Goal: Check status: Check status

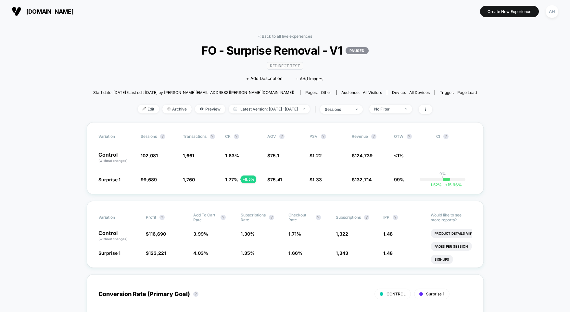
click at [287, 40] on div "< Back to all live experiences FO - Surprise Removal - V1 PAUSED Redirect Test …" at bounding box center [285, 78] width 384 height 88
click at [287, 38] on link "< Back to all live experiences" at bounding box center [285, 36] width 54 height 5
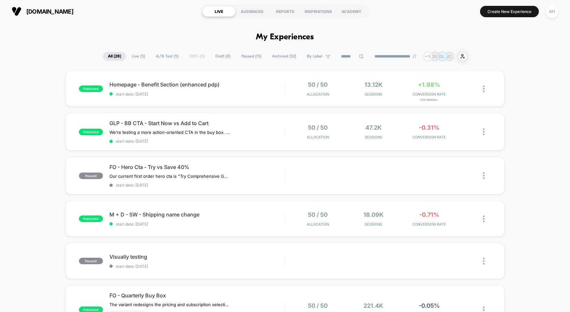
scroll to position [4, 0]
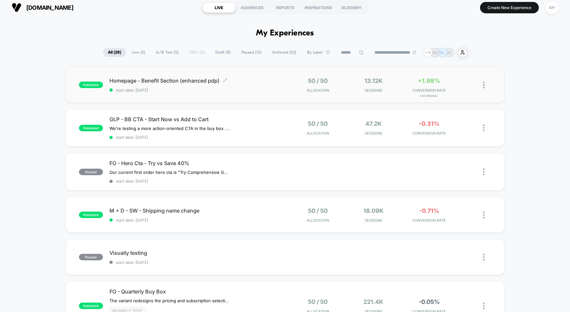
click at [270, 90] on span "start date: [DATE]" at bounding box center [197, 90] width 175 height 5
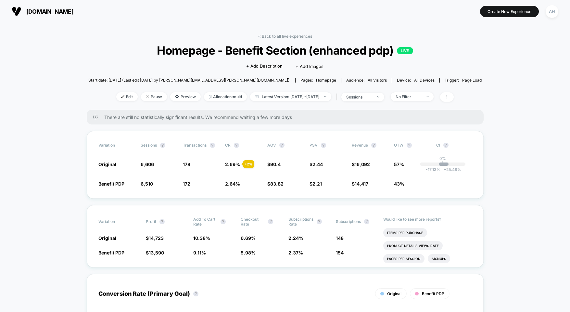
click at [285, 35] on link "< Back to all live experiences" at bounding box center [285, 36] width 54 height 5
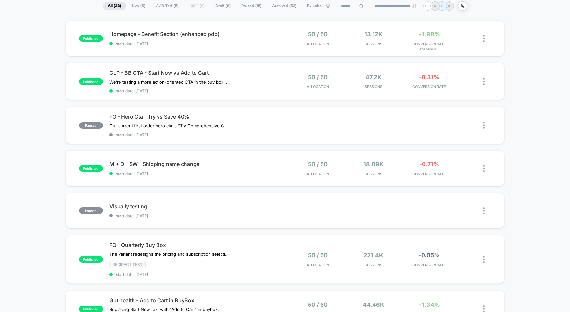
scroll to position [188, 0]
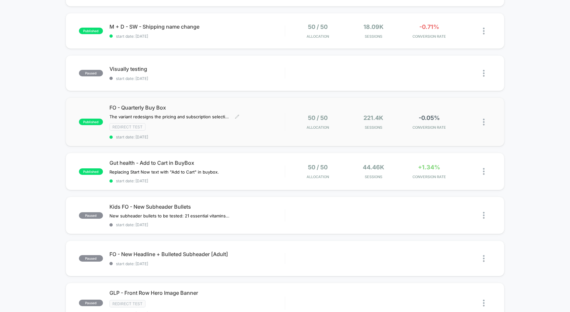
click at [269, 121] on div "FO - Quarterly Buy Box The variant redesigns the pricing and subscription selec…" at bounding box center [197, 121] width 175 height 35
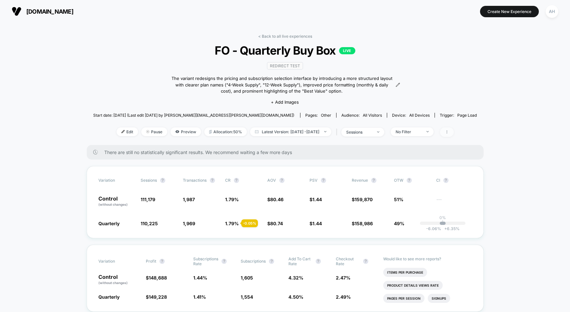
click at [454, 133] on span at bounding box center [447, 131] width 14 height 9
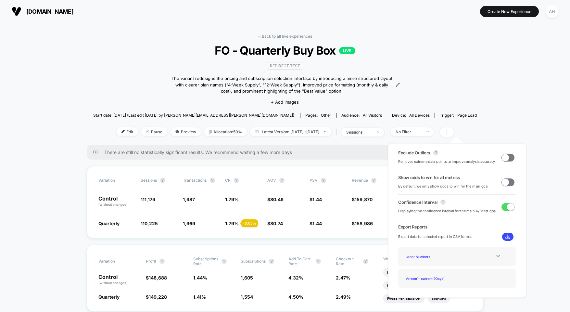
click at [508, 184] on span at bounding box center [508, 182] width 13 height 8
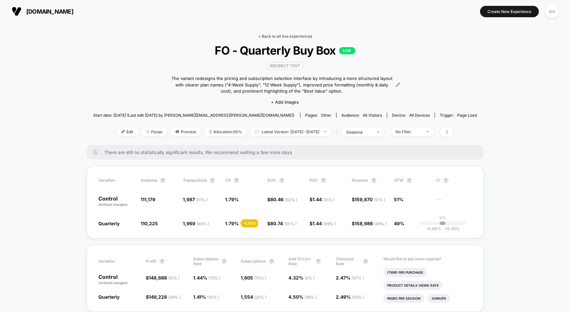
click at [283, 36] on link "< Back to all live experiences" at bounding box center [285, 36] width 54 height 5
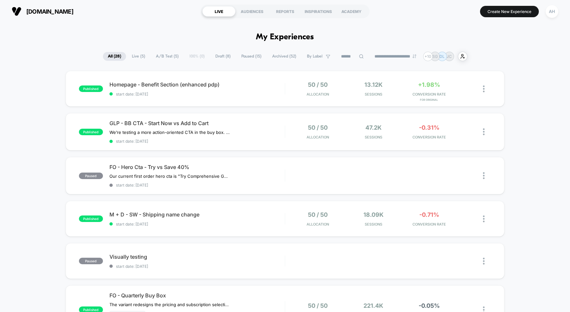
click at [250, 56] on span "Paused ( 15 )" at bounding box center [252, 56] width 30 height 9
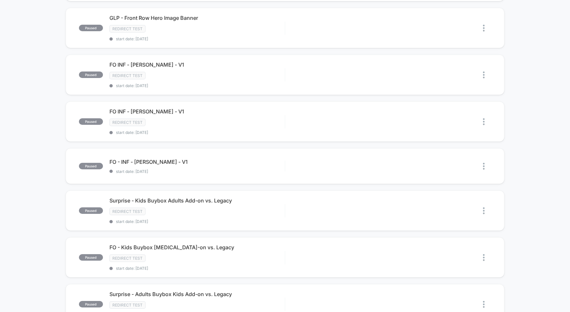
scroll to position [397, 0]
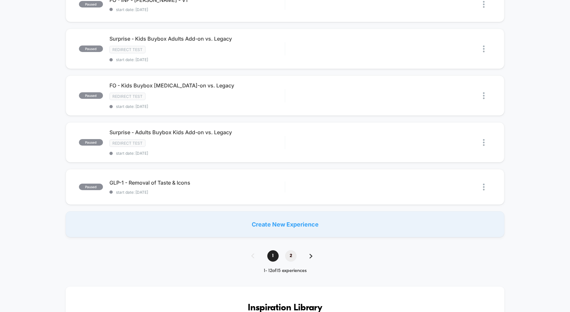
click at [291, 256] on span "2" at bounding box center [290, 255] width 11 height 11
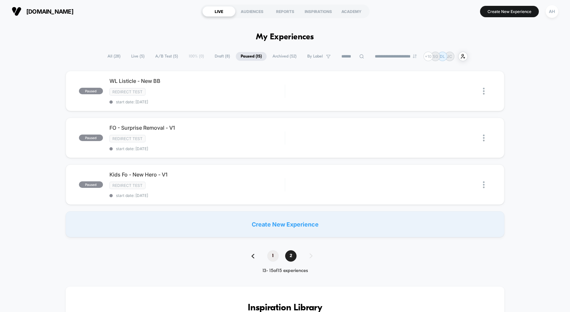
click at [270, 258] on span "1" at bounding box center [272, 255] width 11 height 11
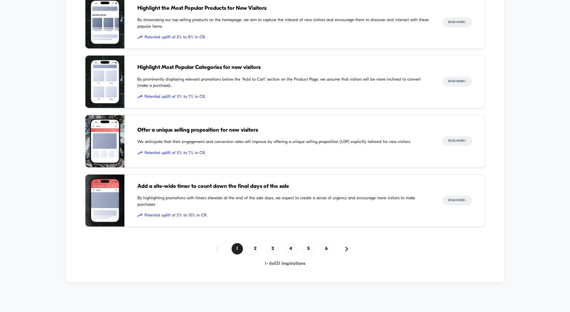
scroll to position [417, 0]
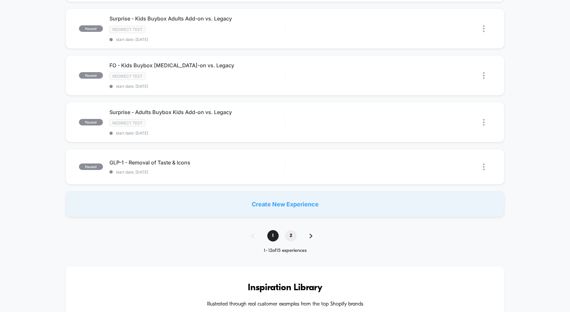
click at [293, 238] on span "2" at bounding box center [290, 235] width 11 height 11
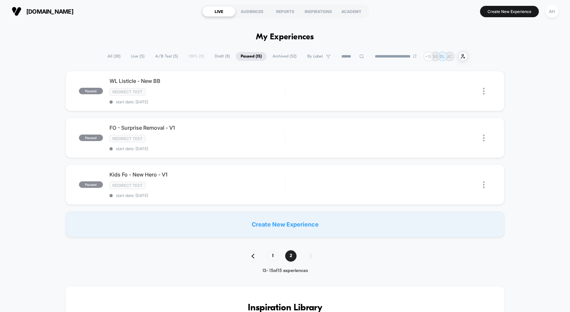
click at [287, 56] on span "Archived ( 52 )" at bounding box center [285, 56] width 34 height 9
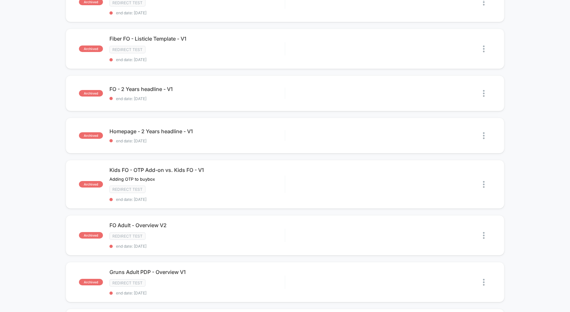
scroll to position [253, 0]
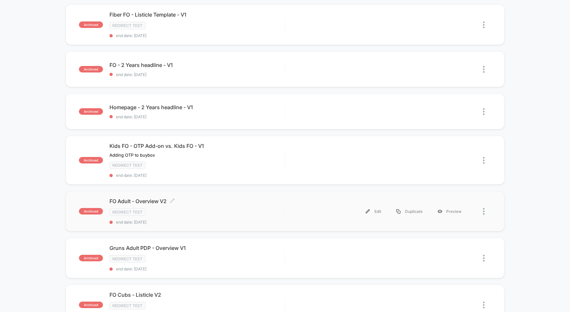
click at [240, 202] on span "FO Adult - Overview V2 Click to edit experience details" at bounding box center [197, 201] width 175 height 6
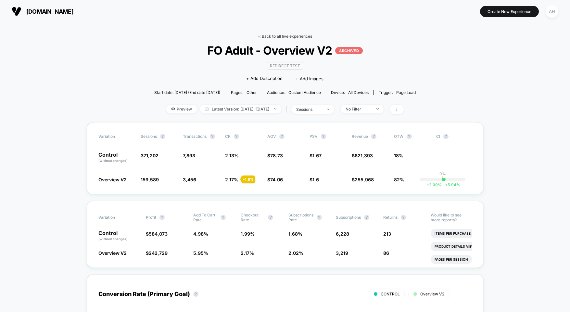
click at [290, 37] on link "< Back to all live experiences" at bounding box center [285, 36] width 54 height 5
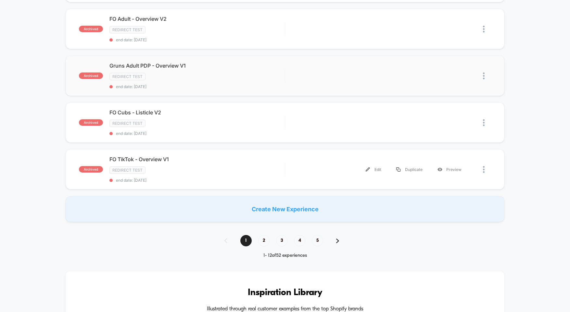
scroll to position [365, 0]
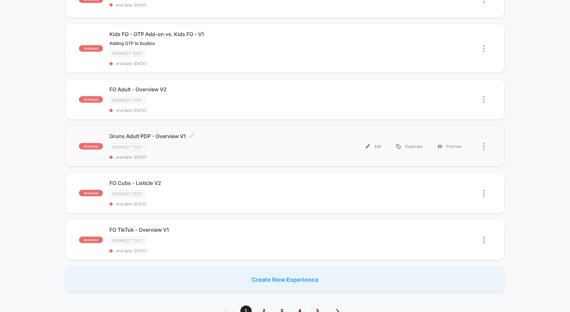
click at [249, 149] on div "Redirect Test" at bounding box center [197, 146] width 175 height 7
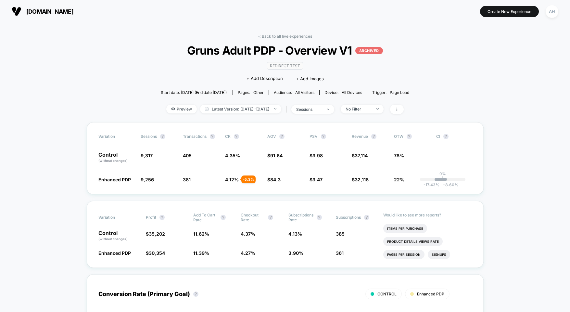
click at [276, 35] on link "< Back to all live experiences" at bounding box center [285, 36] width 54 height 5
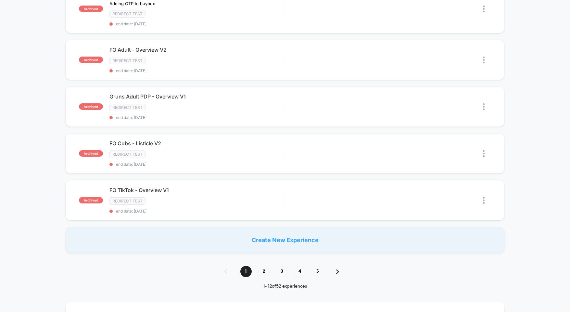
scroll to position [344, 0]
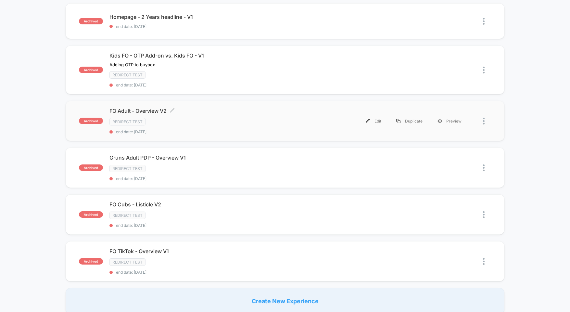
click at [248, 129] on span "end date: [DATE]" at bounding box center [197, 131] width 175 height 5
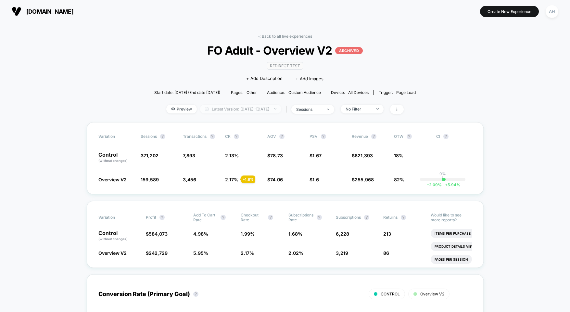
click at [257, 110] on span "Latest Version: [DATE] - [DATE]" at bounding box center [240, 109] width 81 height 9
select select "*"
select select "****"
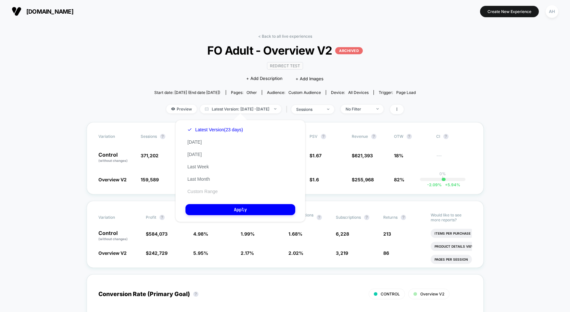
click at [211, 189] on button "Custom Range" at bounding box center [203, 191] width 34 height 6
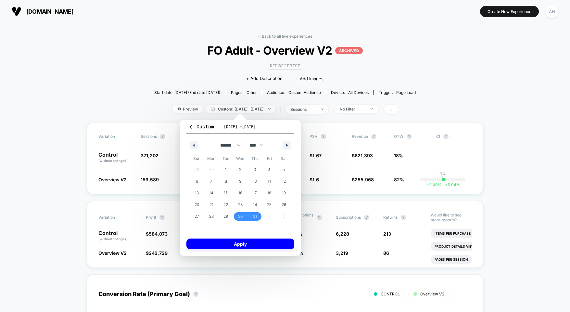
click at [291, 141] on div "******* ******** ***** ***** *** **** **** ****** ********* ******* ******** **…" at bounding box center [241, 143] width 108 height 19
click at [289, 142] on button "button" at bounding box center [287, 145] width 8 height 8
select select "*"
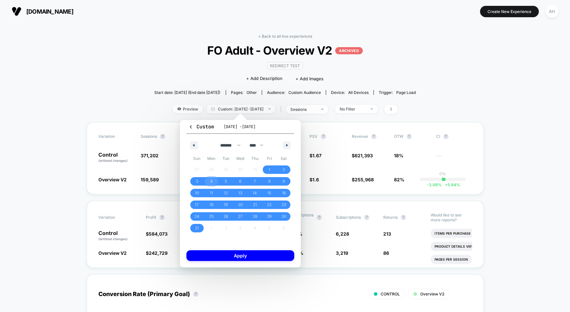
click at [211, 182] on span "4" at bounding box center [211, 181] width 3 height 12
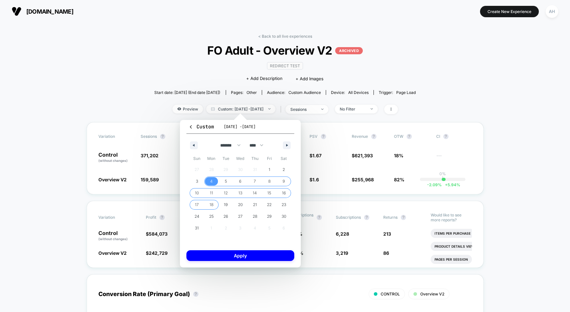
click at [214, 202] on span "18" at bounding box center [211, 205] width 15 height 8
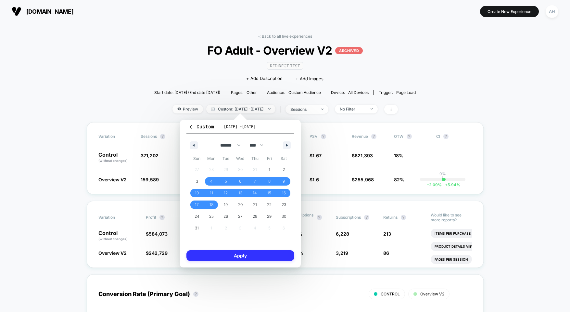
click at [239, 253] on button "Apply" at bounding box center [241, 255] width 108 height 11
